Goal: Task Accomplishment & Management: Use online tool/utility

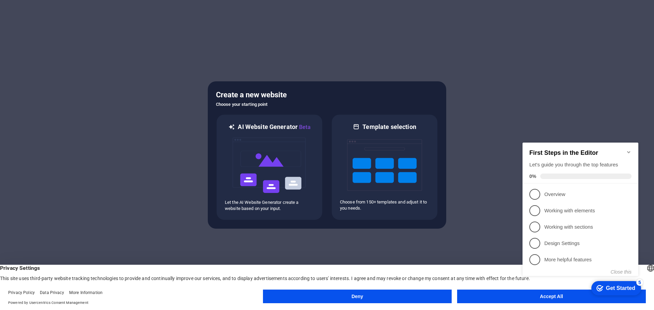
click at [507, 296] on button "Accept All" at bounding box center [551, 297] width 189 height 14
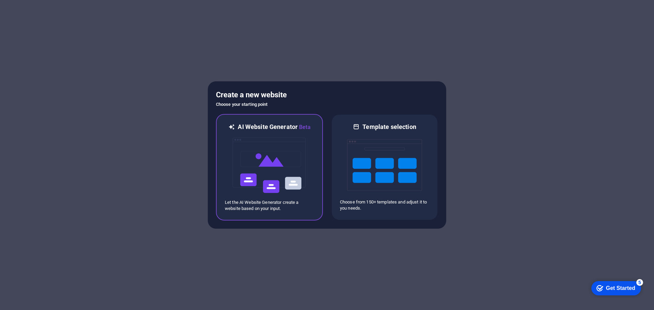
click at [281, 179] on img at bounding box center [269, 165] width 75 height 68
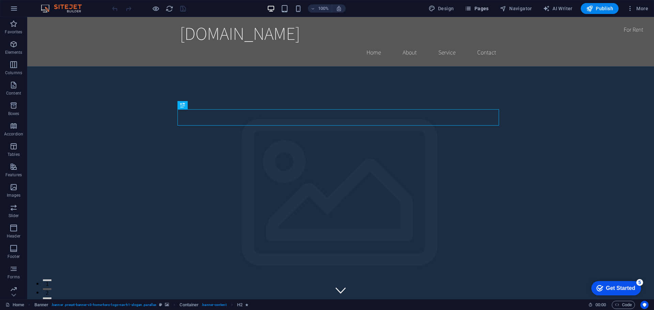
click at [483, 10] on span "Pages" at bounding box center [477, 8] width 24 height 7
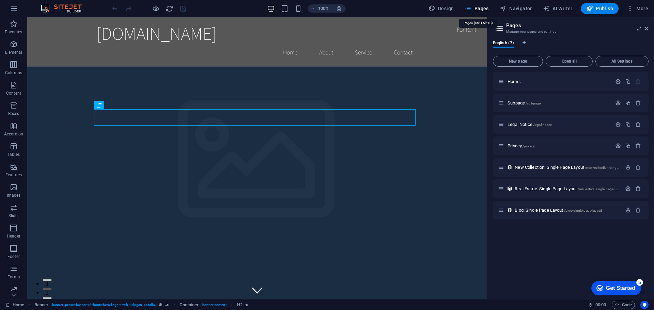
click at [478, 9] on span "Pages" at bounding box center [477, 8] width 24 height 7
click at [451, 7] on span "Design" at bounding box center [442, 8] width 26 height 7
select select "rem"
select select "200"
select select "px"
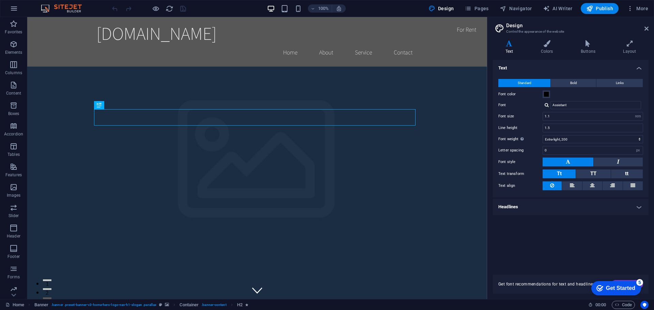
click at [625, 285] on div "Get Started" at bounding box center [620, 288] width 29 height 6
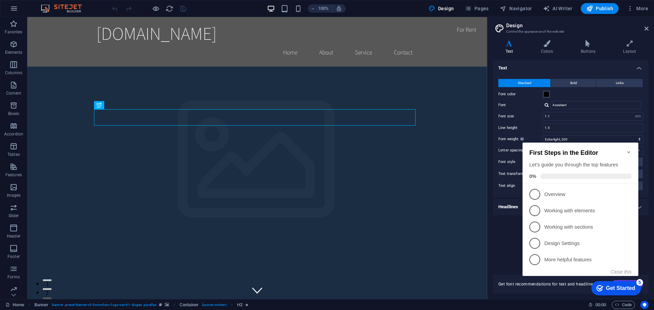
click at [502, 220] on div "Text Standard Bold Links Font color Font Assistant Font size 1.1 rem px Line he…" at bounding box center [571, 163] width 156 height 207
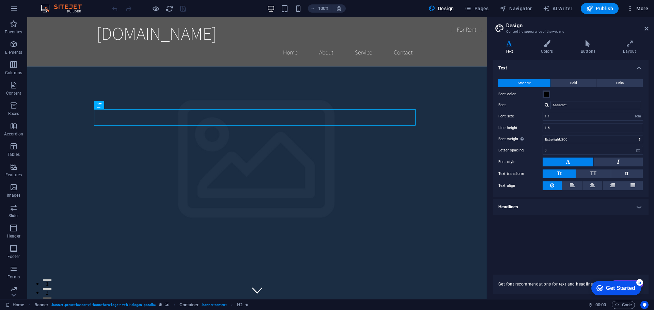
click at [637, 9] on span "More" at bounding box center [637, 8] width 21 height 7
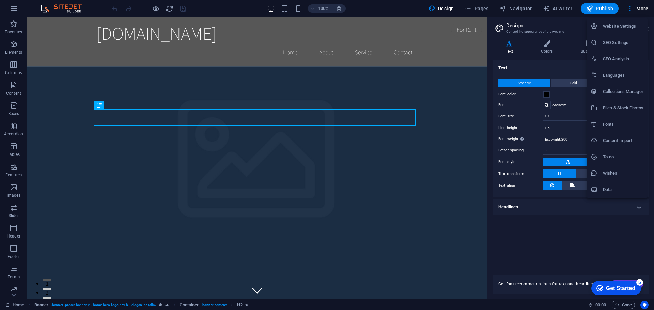
click at [619, 145] on li "Content Import" at bounding box center [617, 141] width 61 height 16
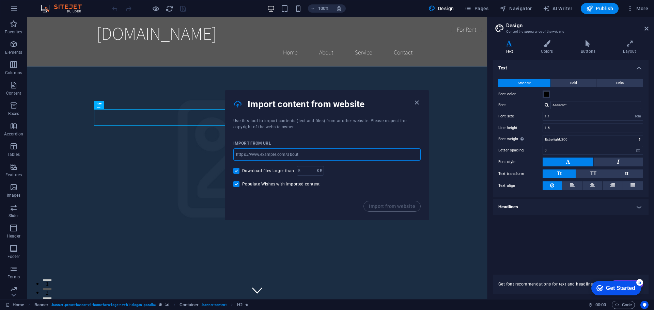
click at [318, 158] on input "url" at bounding box center [326, 155] width 187 height 12
click at [374, 172] on div "Download files larger than KB ​" at bounding box center [326, 171] width 187 height 10
drag, startPoint x: 417, startPoint y: 103, endPoint x: 454, endPoint y: 72, distance: 47.9
click at [417, 103] on icon "button" at bounding box center [417, 103] width 8 height 8
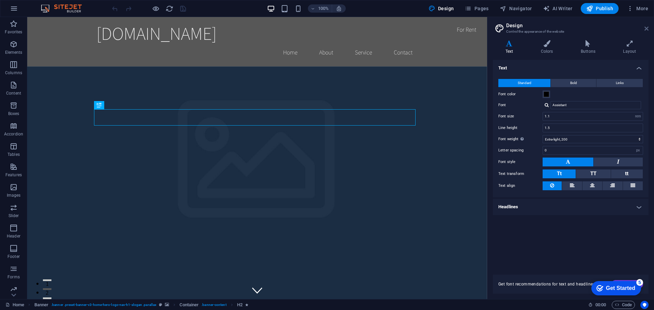
click at [645, 31] on icon at bounding box center [646, 28] width 4 height 5
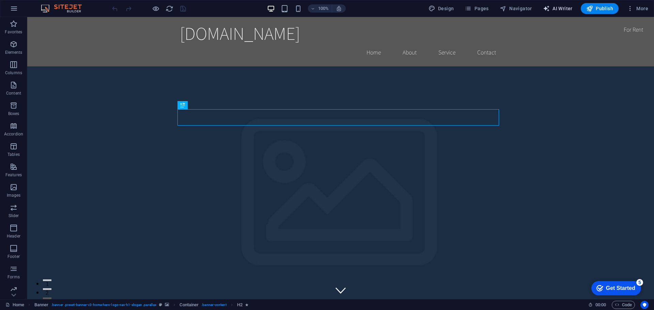
click at [552, 10] on span "AI Writer" at bounding box center [558, 8] width 30 height 7
select select "English"
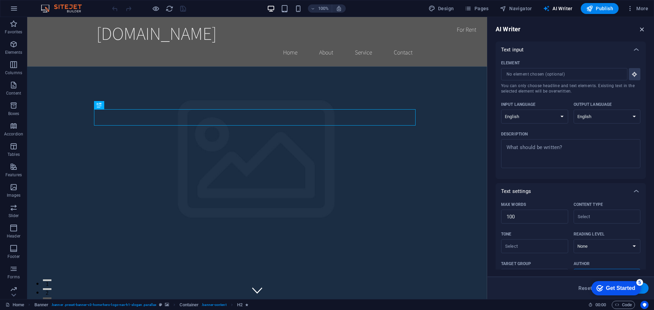
click at [640, 26] on icon "button" at bounding box center [641, 29] width 7 height 7
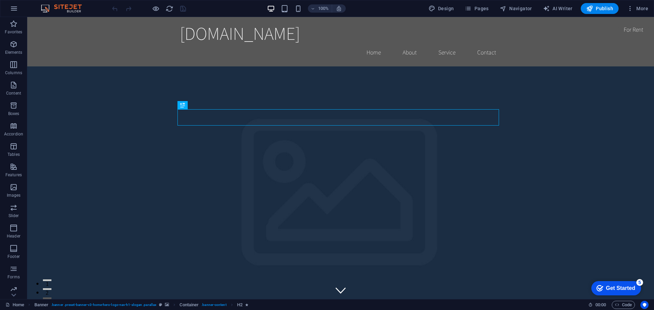
click at [639, 14] on div "100% Design Pages Navigator AI Writer Publish More" at bounding box center [326, 8] width 653 height 16
click at [639, 12] on button "More" at bounding box center [637, 8] width 27 height 11
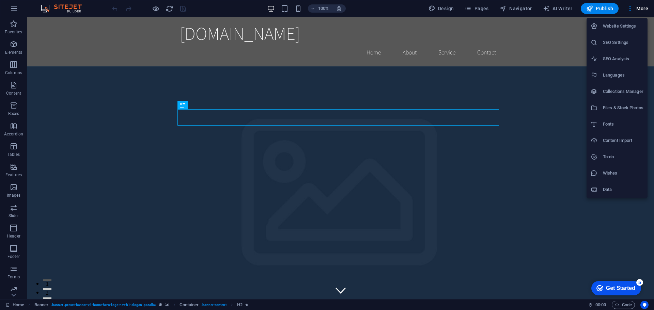
click at [622, 141] on h6 "Content Import" at bounding box center [623, 141] width 41 height 8
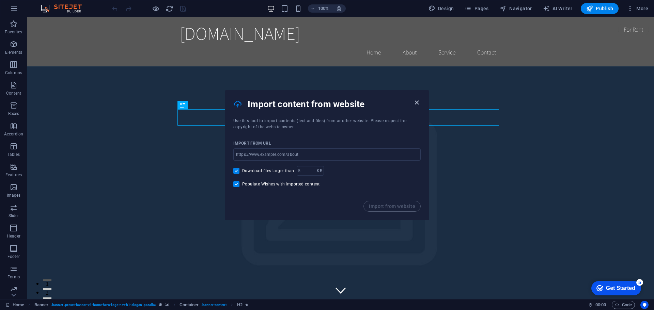
click at [417, 101] on icon "button" at bounding box center [417, 103] width 8 height 8
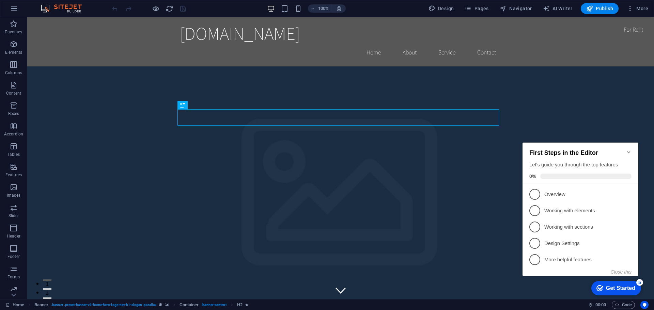
click at [630, 150] on icon "Minimize checklist" at bounding box center [628, 152] width 5 height 5
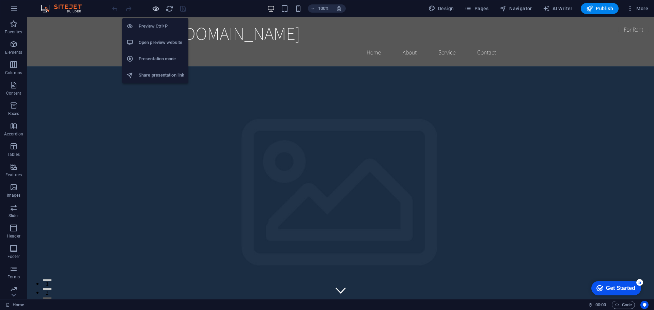
click at [157, 7] on icon "button" at bounding box center [156, 9] width 8 height 8
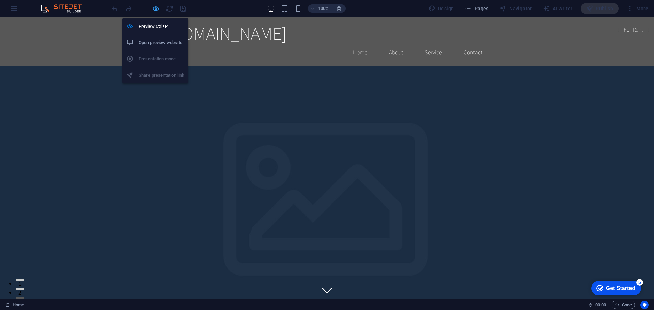
click at [157, 7] on icon "button" at bounding box center [156, 9] width 8 height 8
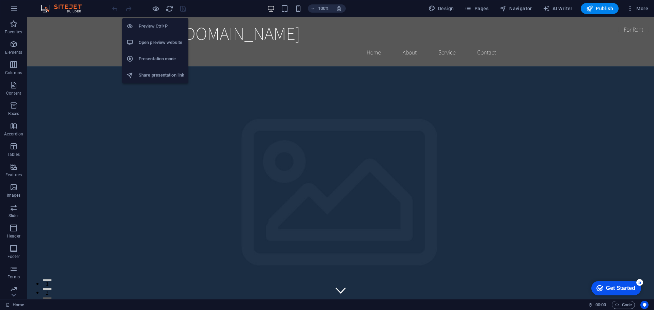
click at [167, 46] on h6 "Open preview website" at bounding box center [162, 42] width 46 height 8
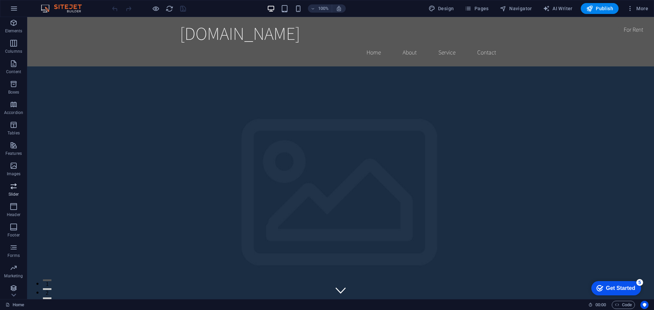
scroll to position [24, 0]
click at [16, 287] on icon "button" at bounding box center [14, 286] width 8 height 8
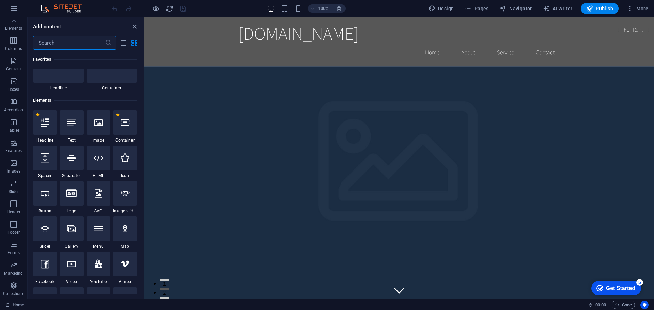
scroll to position [34, 0]
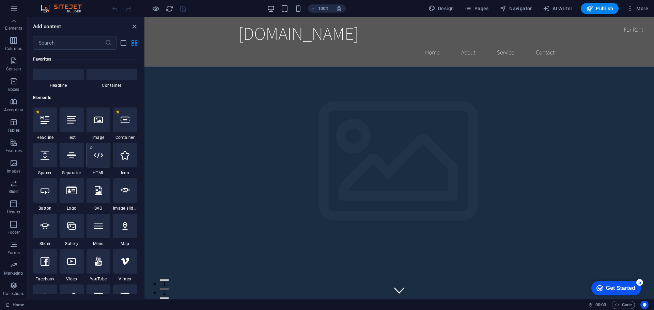
click at [99, 157] on icon at bounding box center [98, 155] width 9 height 9
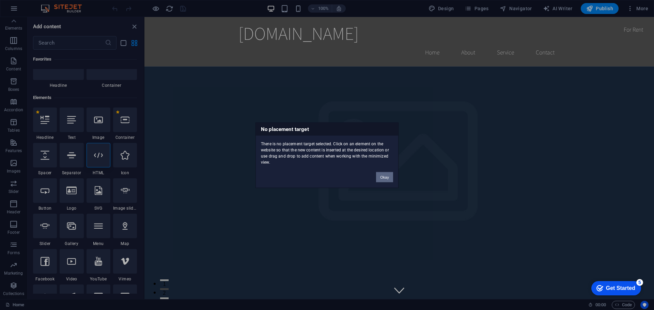
click at [380, 177] on button "Okay" at bounding box center [384, 177] width 17 height 10
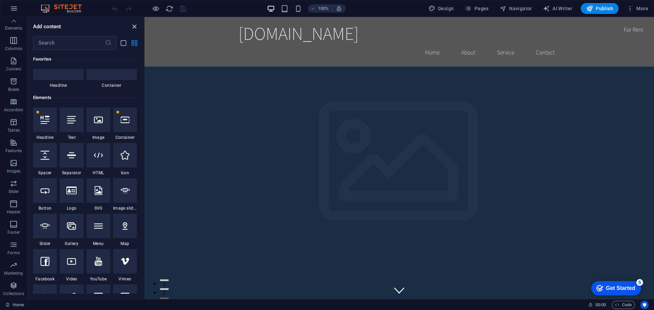
drag, startPoint x: 136, startPoint y: 29, endPoint x: 109, endPoint y: 12, distance: 32.3
click at [136, 29] on icon "close panel" at bounding box center [134, 27] width 8 height 8
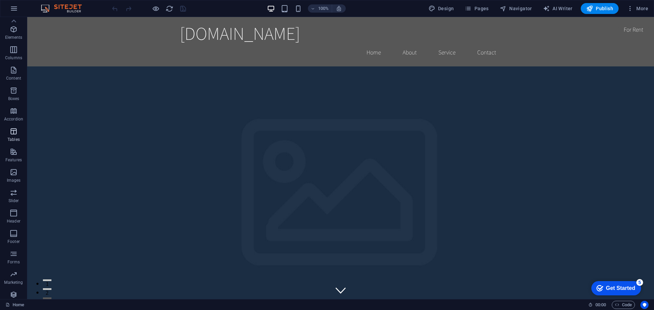
scroll to position [0, 0]
